Goal: Task Accomplishment & Management: Use online tool/utility

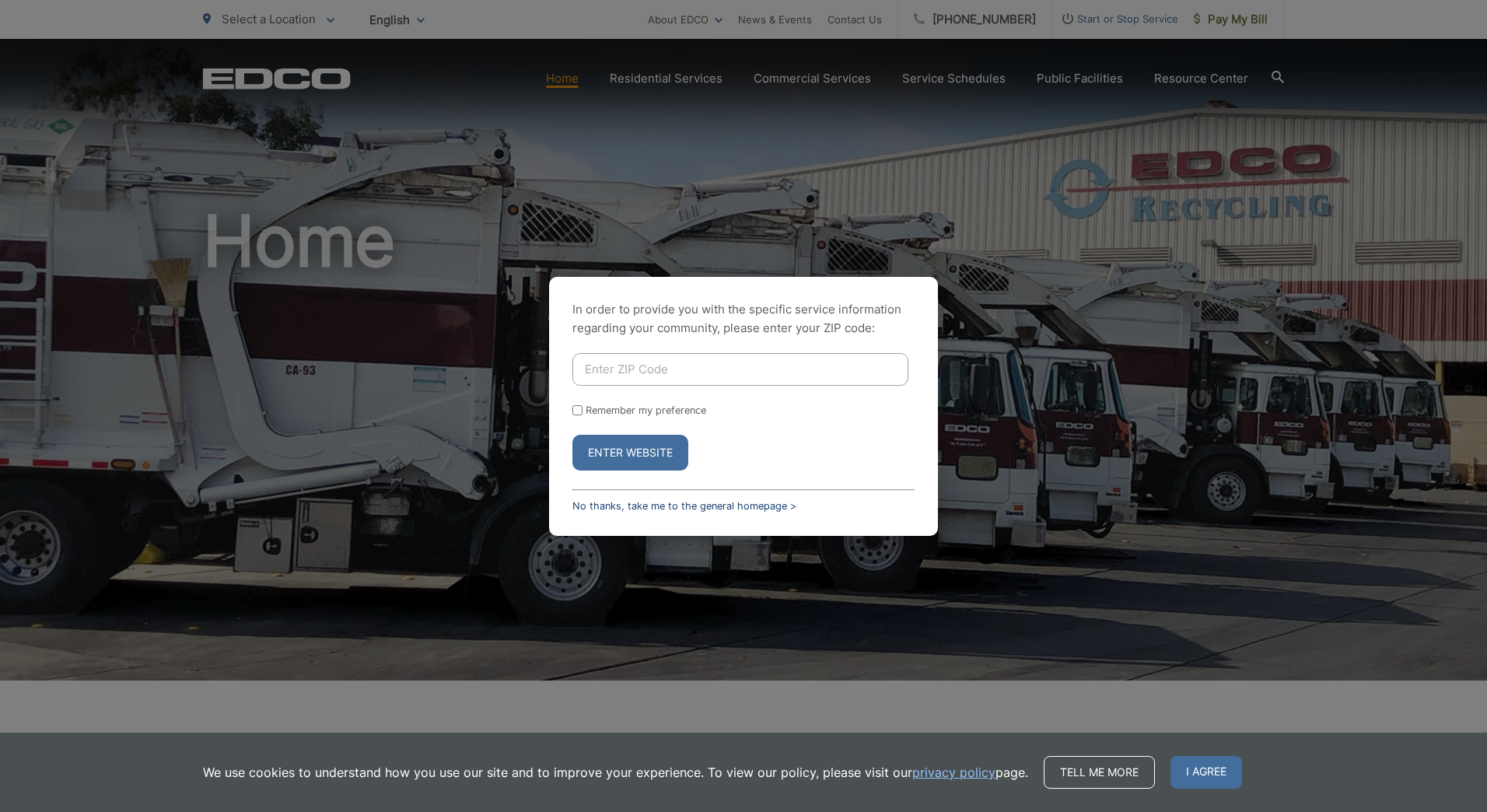
click at [721, 508] on link "No thanks, take me to the general homepage >" at bounding box center [684, 506] width 224 height 12
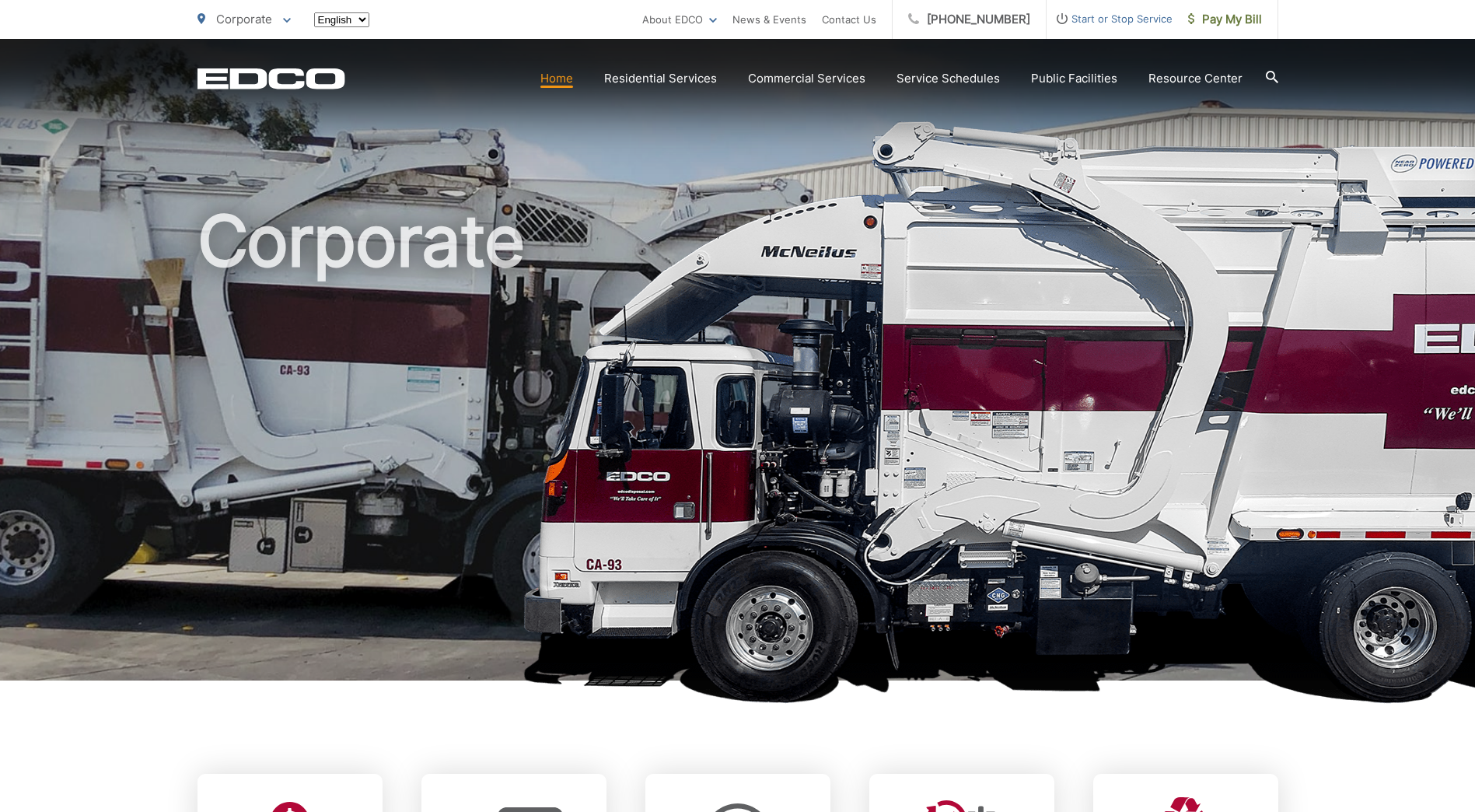
click at [1250, 22] on span "Pay My Bill" at bounding box center [1225, 19] width 74 height 18
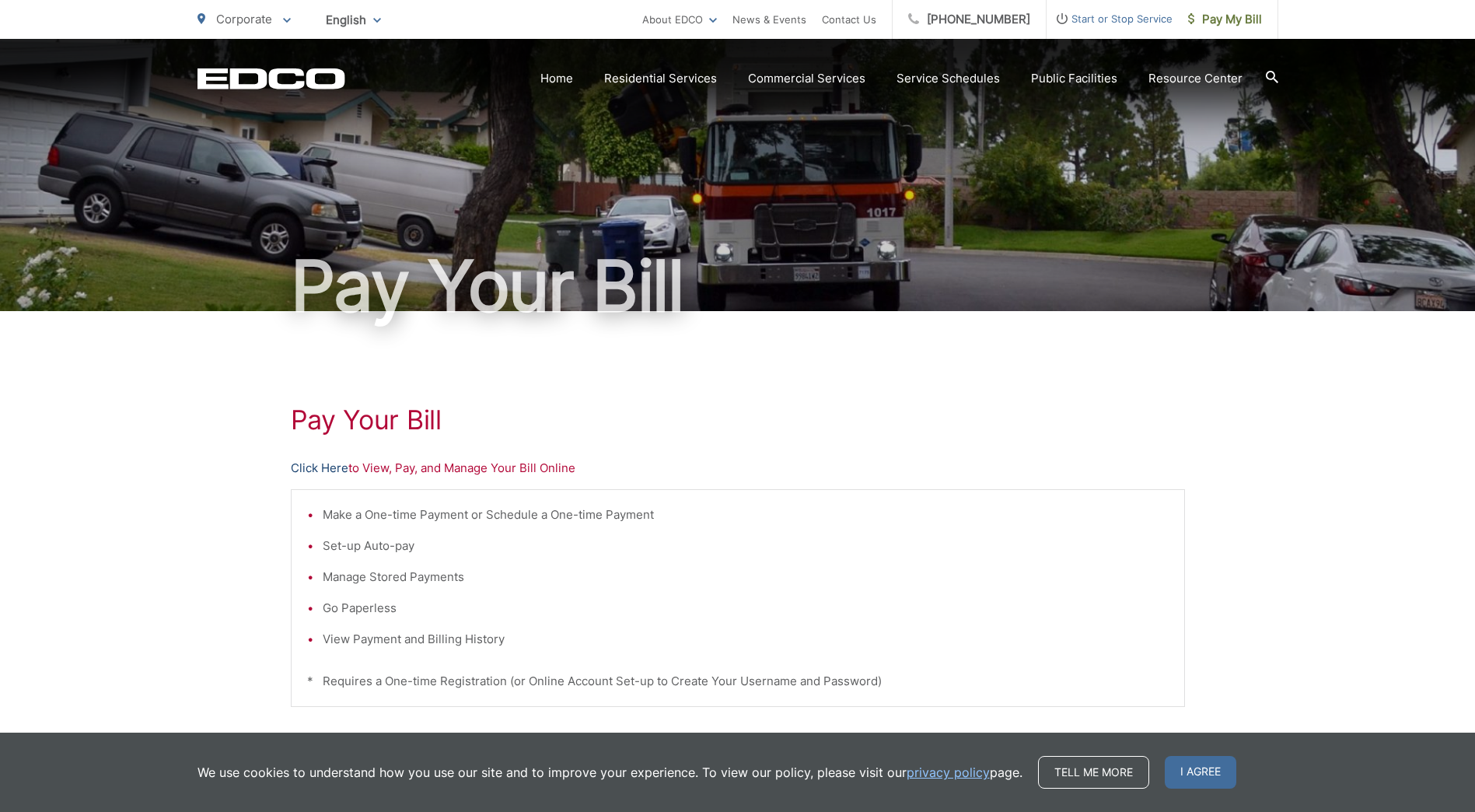
click at [317, 470] on link "Click Here" at bounding box center [319, 468] width 57 height 18
